Goal: Find specific page/section: Find specific page/section

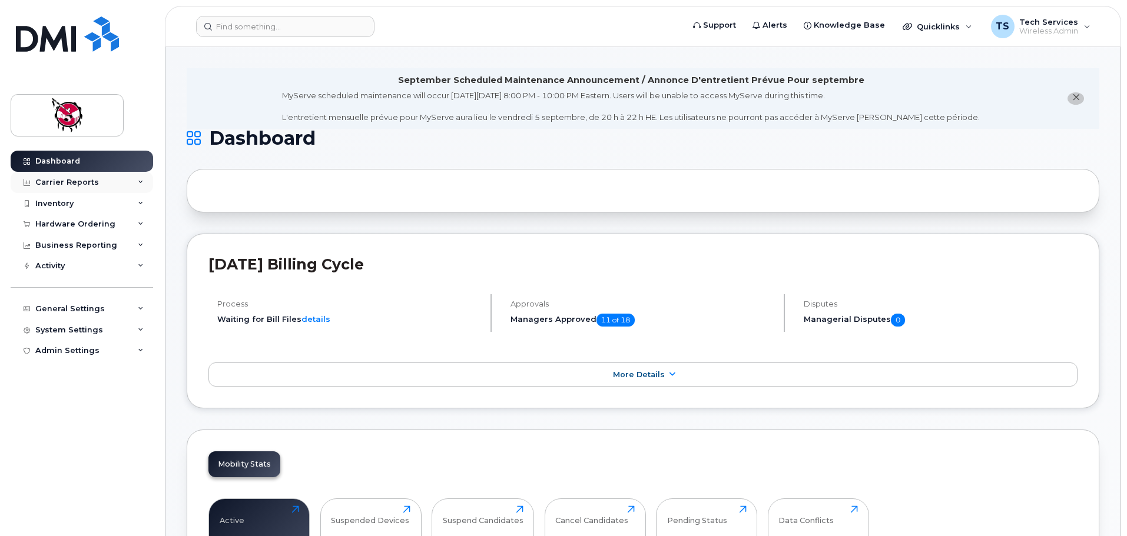
click at [75, 177] on div "Carrier Reports" at bounding box center [82, 182] width 143 height 21
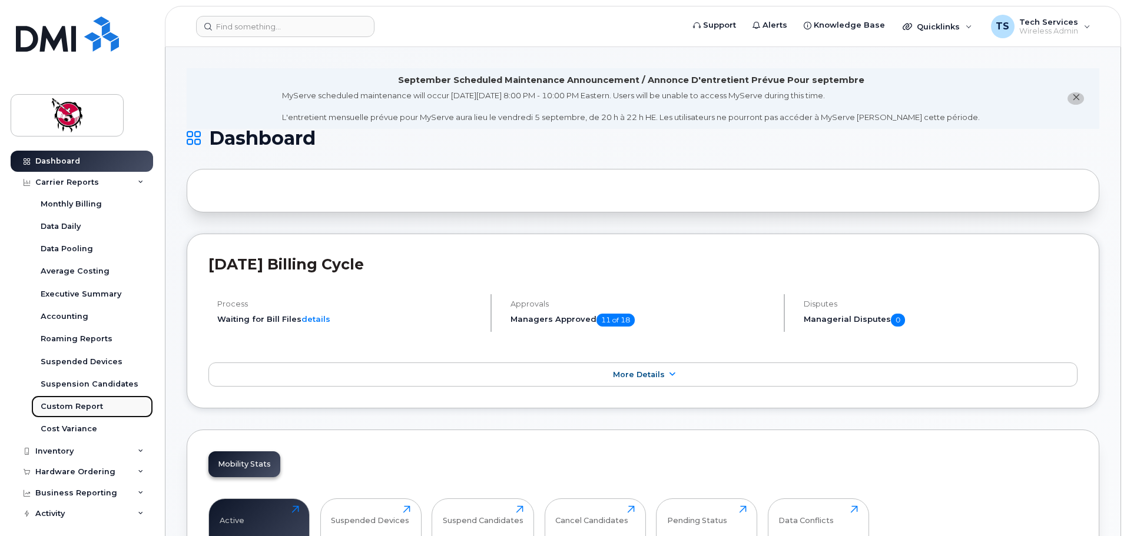
click at [74, 408] on div "Custom Report" at bounding box center [72, 407] width 62 height 11
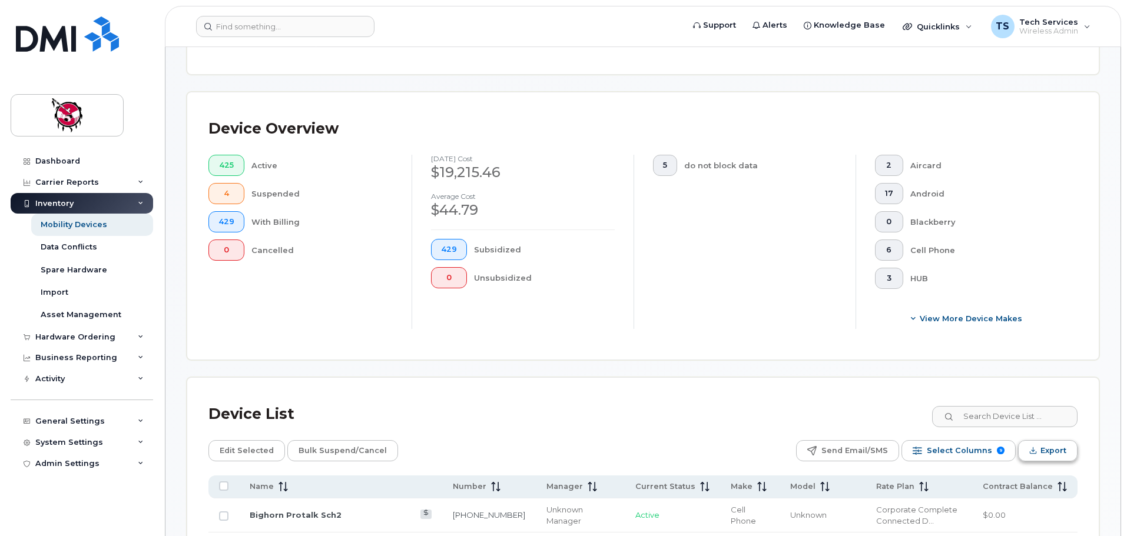
scroll to position [294, 0]
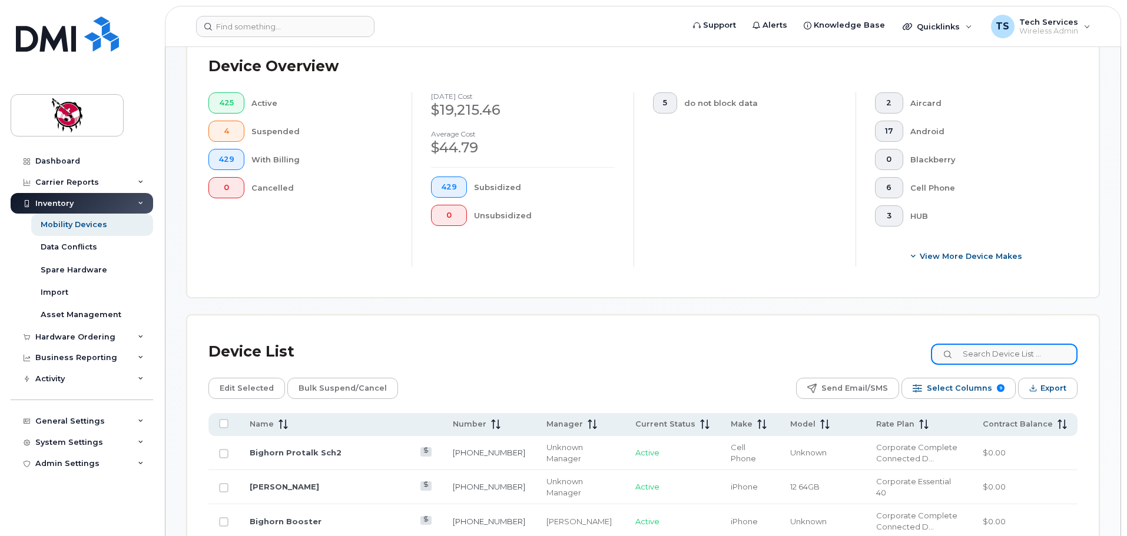
click at [1022, 344] on input at bounding box center [1004, 354] width 147 height 21
type input "leannder"
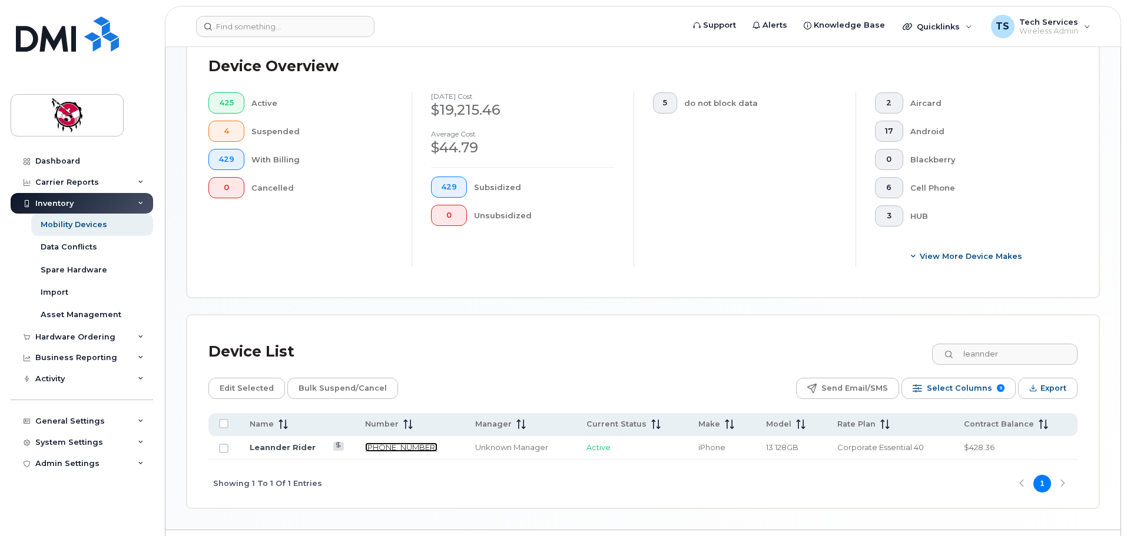
click at [391, 443] on link "[PHONE_NUMBER]" at bounding box center [401, 447] width 72 height 9
